Goal: Check status: Check status

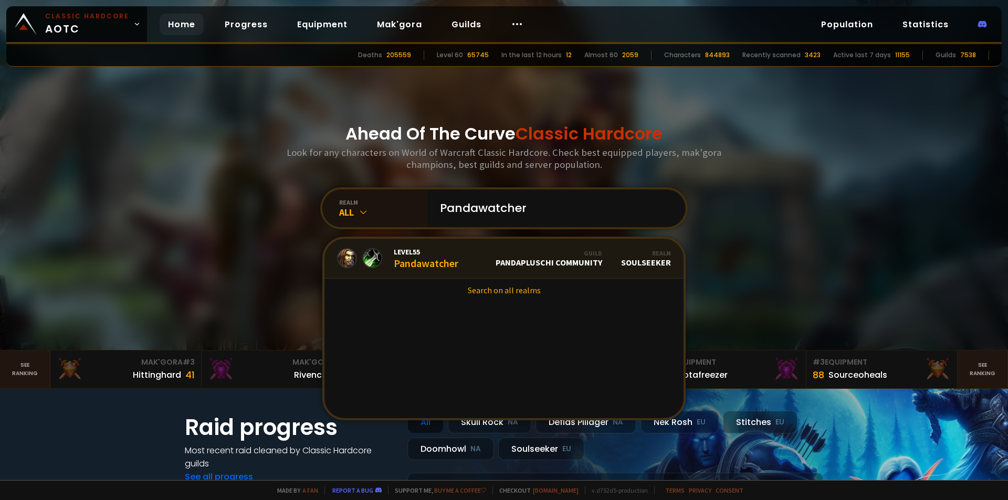
type input "Pandawatcher"
click at [440, 251] on span "Level 55" at bounding box center [426, 251] width 65 height 9
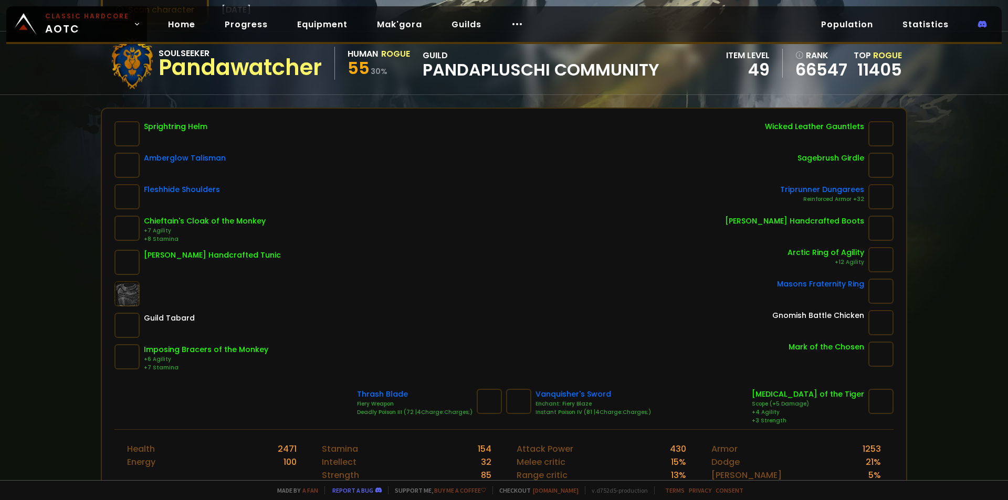
scroll to position [105, 0]
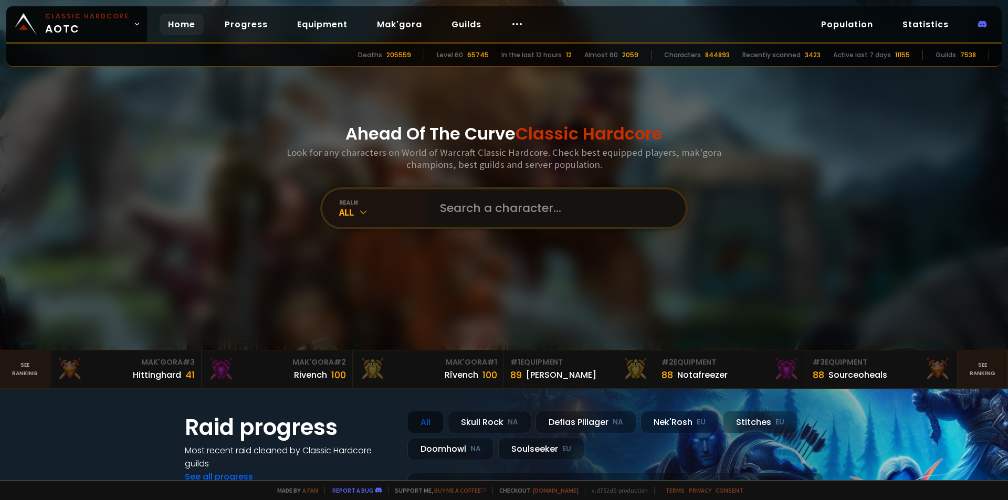
click at [449, 210] on input "text" at bounding box center [552, 208] width 239 height 38
type input "O"
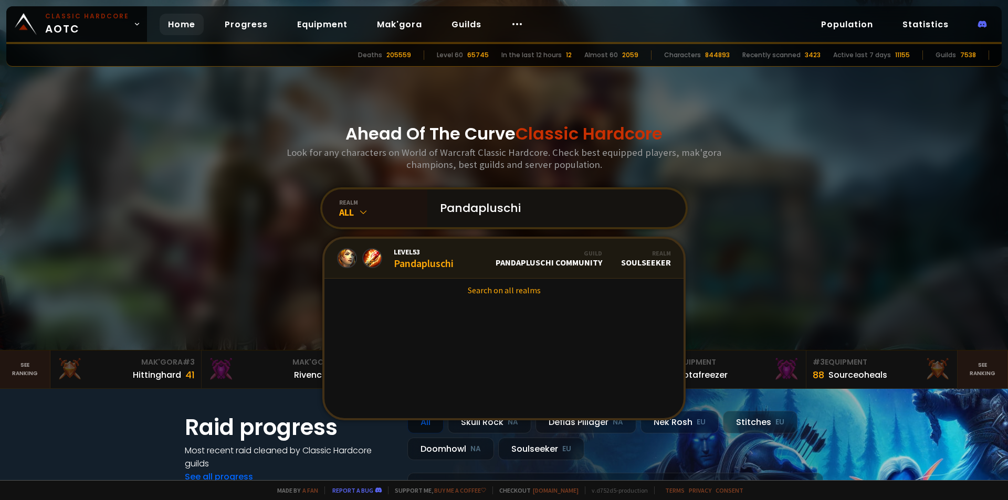
type input "Pandapluschi"
click at [448, 267] on div "Level 53 Pandapluschi" at bounding box center [424, 258] width 60 height 23
